Goal: Task Accomplishment & Management: Use online tool/utility

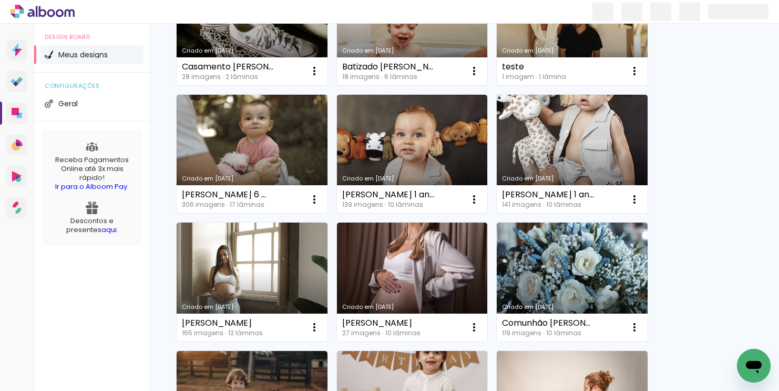
scroll to position [442, 0]
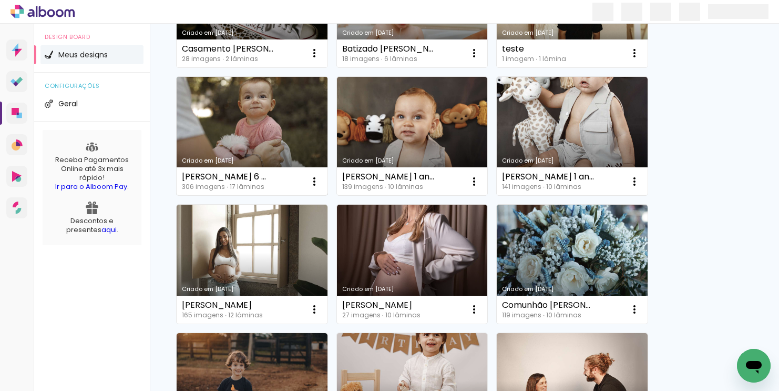
click at [267, 138] on link "Criado em [DATE]" at bounding box center [252, 136] width 151 height 119
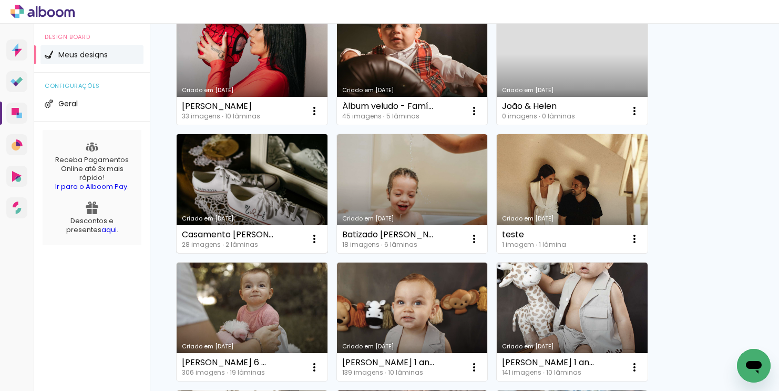
scroll to position [259, 0]
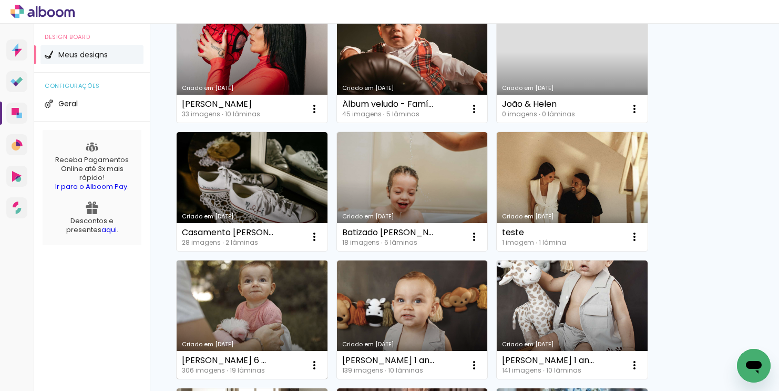
click at [258, 302] on link "Criado em [DATE]" at bounding box center [252, 319] width 151 height 119
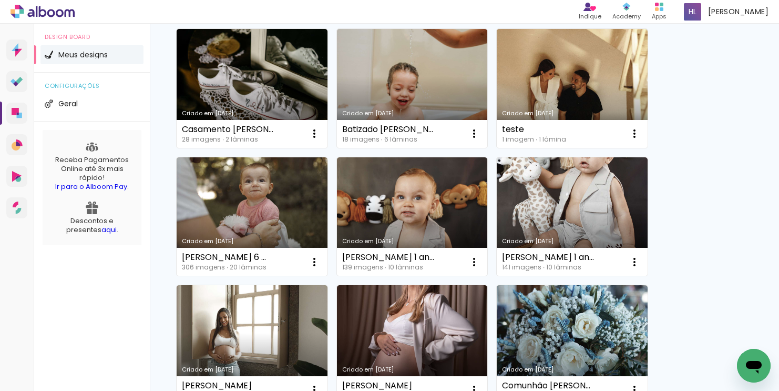
scroll to position [387, 0]
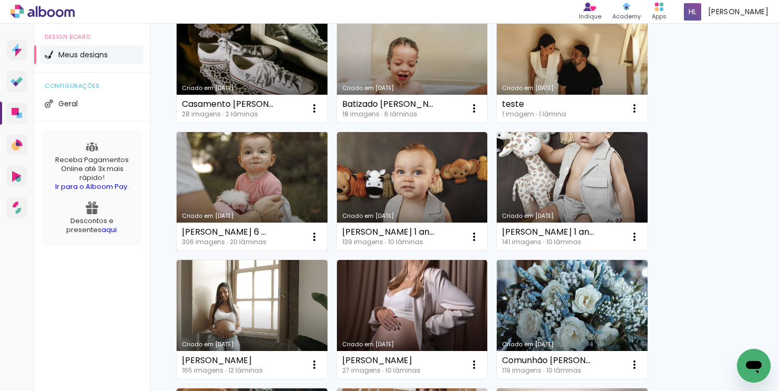
click at [290, 203] on link "Criado em [DATE]" at bounding box center [252, 191] width 151 height 119
